Goal: Check status: Check status

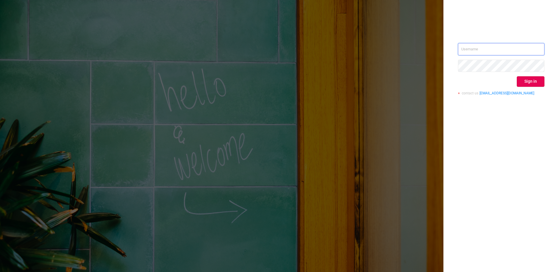
click at [471, 51] on input "text" at bounding box center [501, 49] width 87 height 12
type input "[PERSON_NAME][EMAIL_ADDRESS][DOMAIN_NAME]"
click at [534, 84] on button "Sign in" at bounding box center [531, 81] width 28 height 10
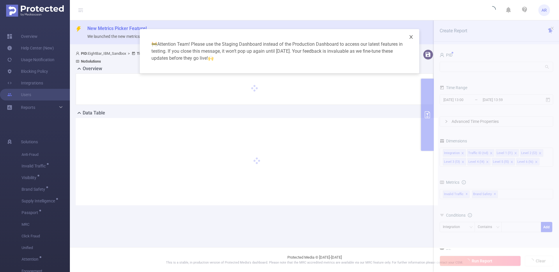
click at [412, 37] on icon "icon: close" at bounding box center [411, 37] width 5 height 5
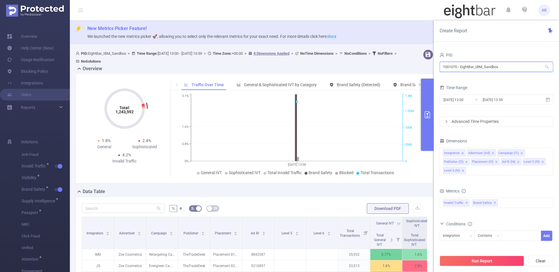
click at [467, 66] on input "1001070 - EightBar_IBM_Sandbox" at bounding box center [497, 67] width 114 height 10
type input "mayo"
click at [470, 81] on li "1000997 - FT_MayoSeitz 497K [47K rows]" at bounding box center [497, 78] width 114 height 9
